Goal: Task Accomplishment & Management: Complete application form

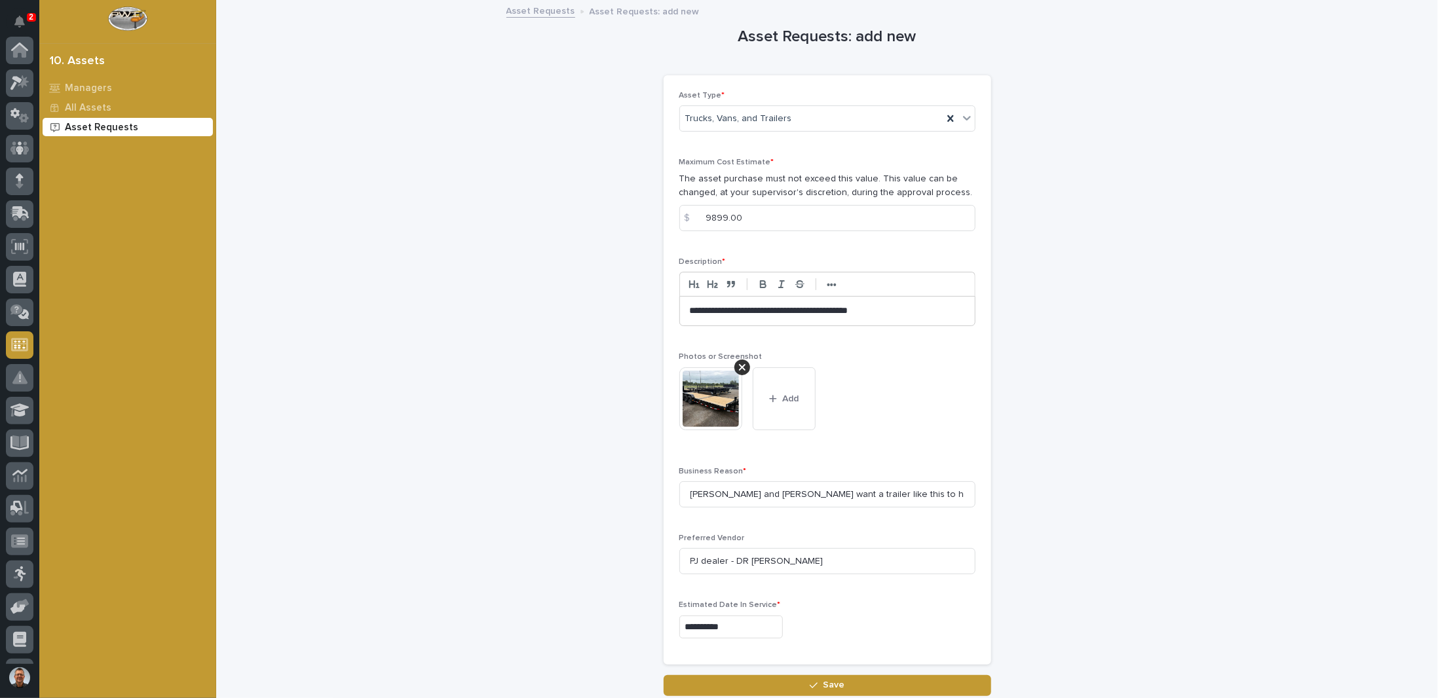
scroll to position [126, 0]
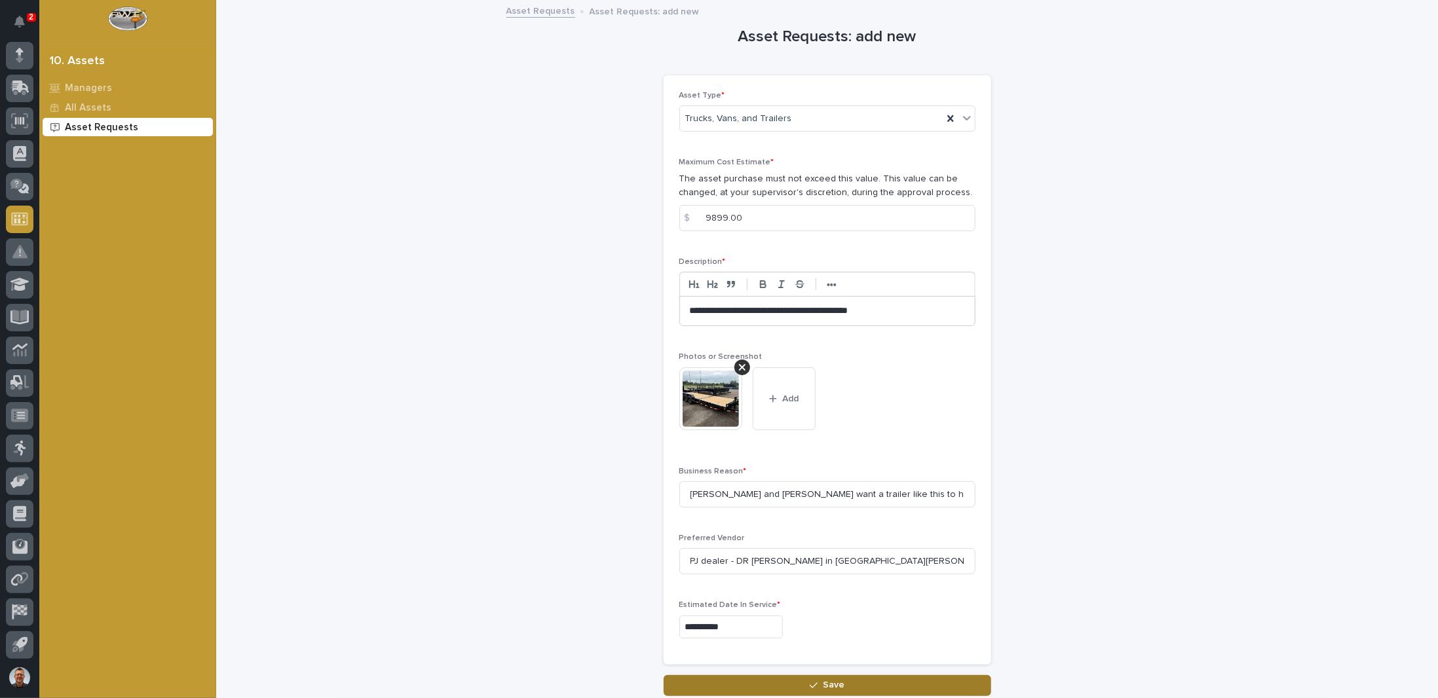
type input "PJ dealer - DR [PERSON_NAME] in [GEOGRAPHIC_DATA][PERSON_NAME]"
click at [859, 684] on button "Save" at bounding box center [828, 685] width 328 height 21
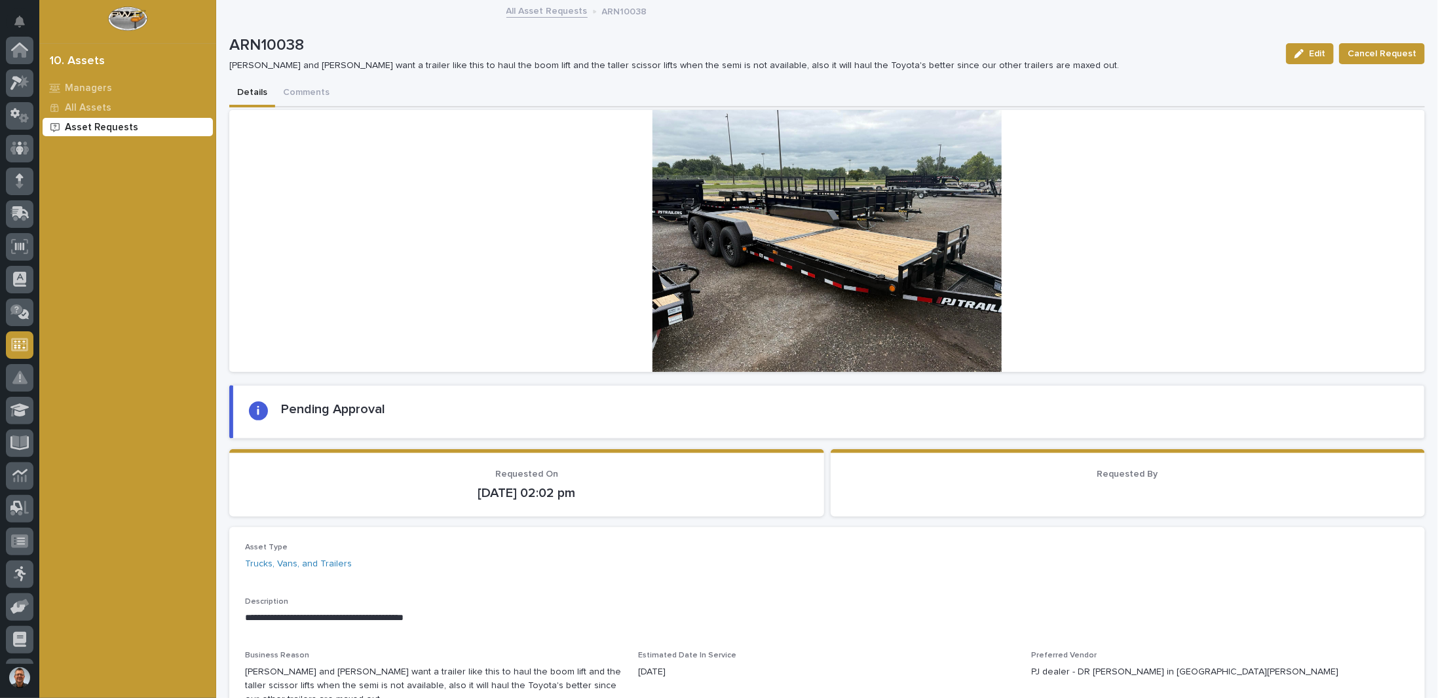
scroll to position [126, 0]
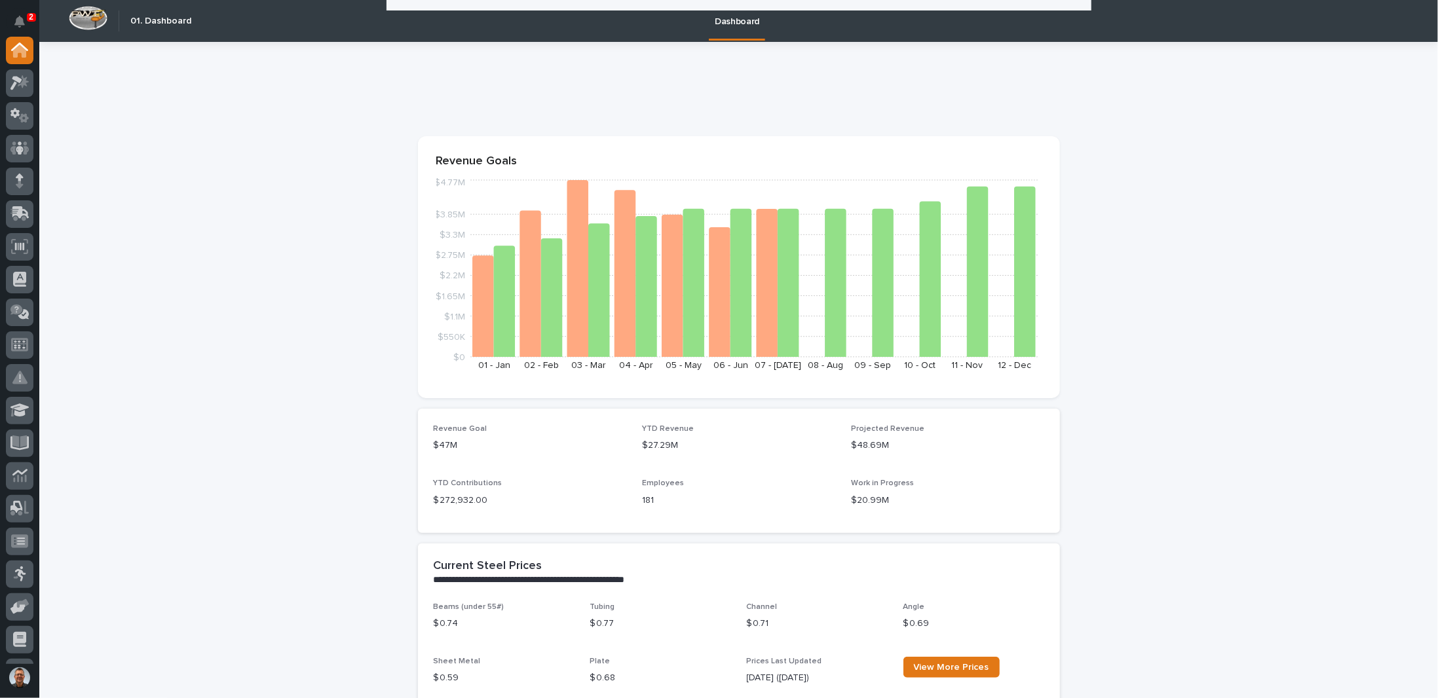
scroll to position [1376, 0]
